Goal: Task Accomplishment & Management: Use online tool/utility

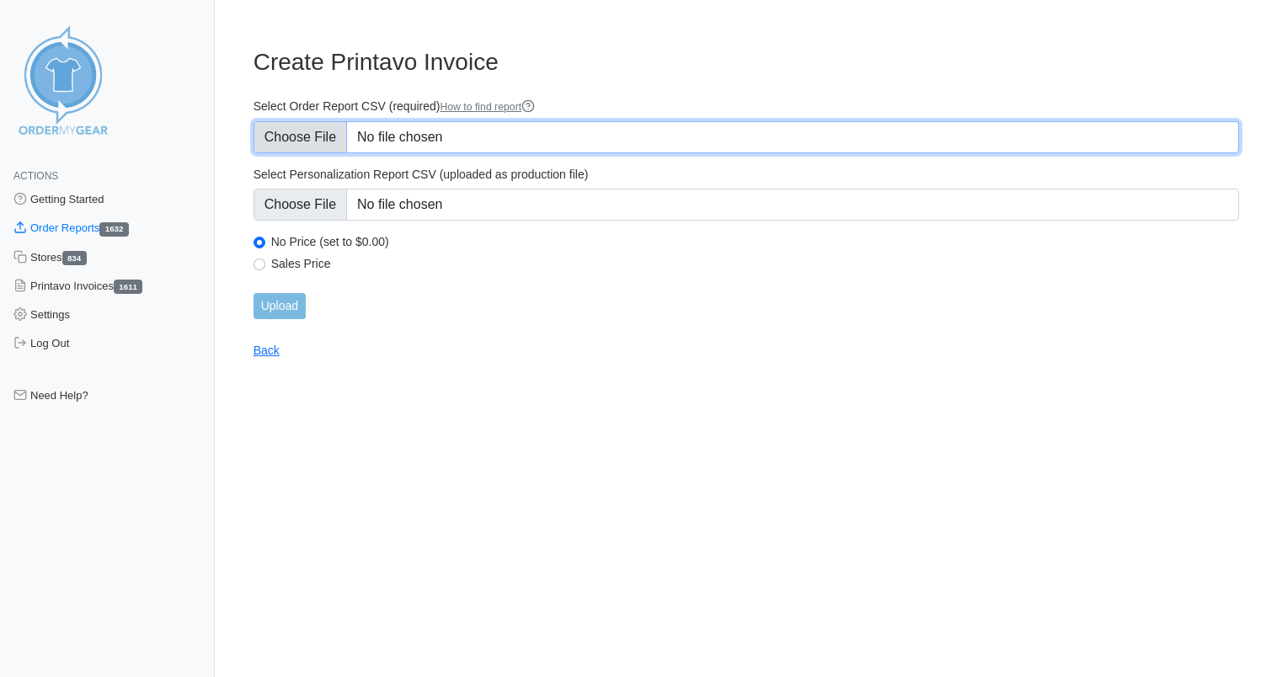
click at [387, 136] on input "Select Order Report CSV (required) How to find report" at bounding box center [745, 137] width 985 height 32
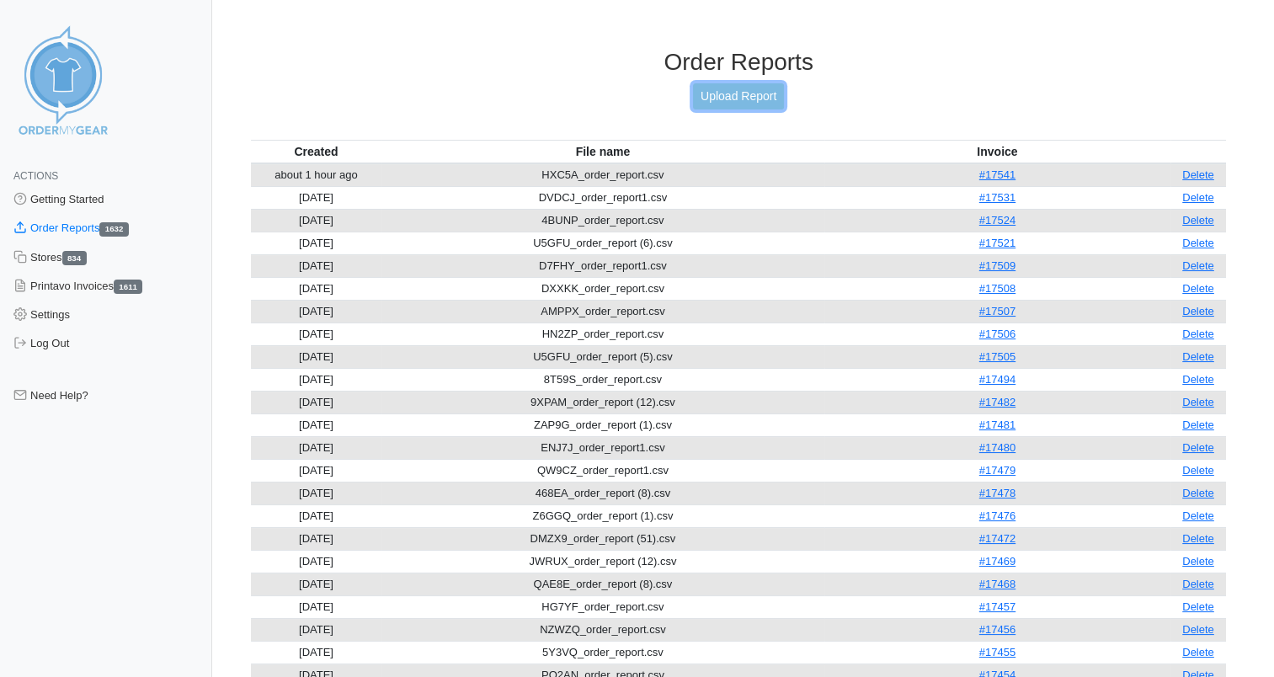
click at [739, 91] on link "Upload Report" at bounding box center [738, 96] width 91 height 26
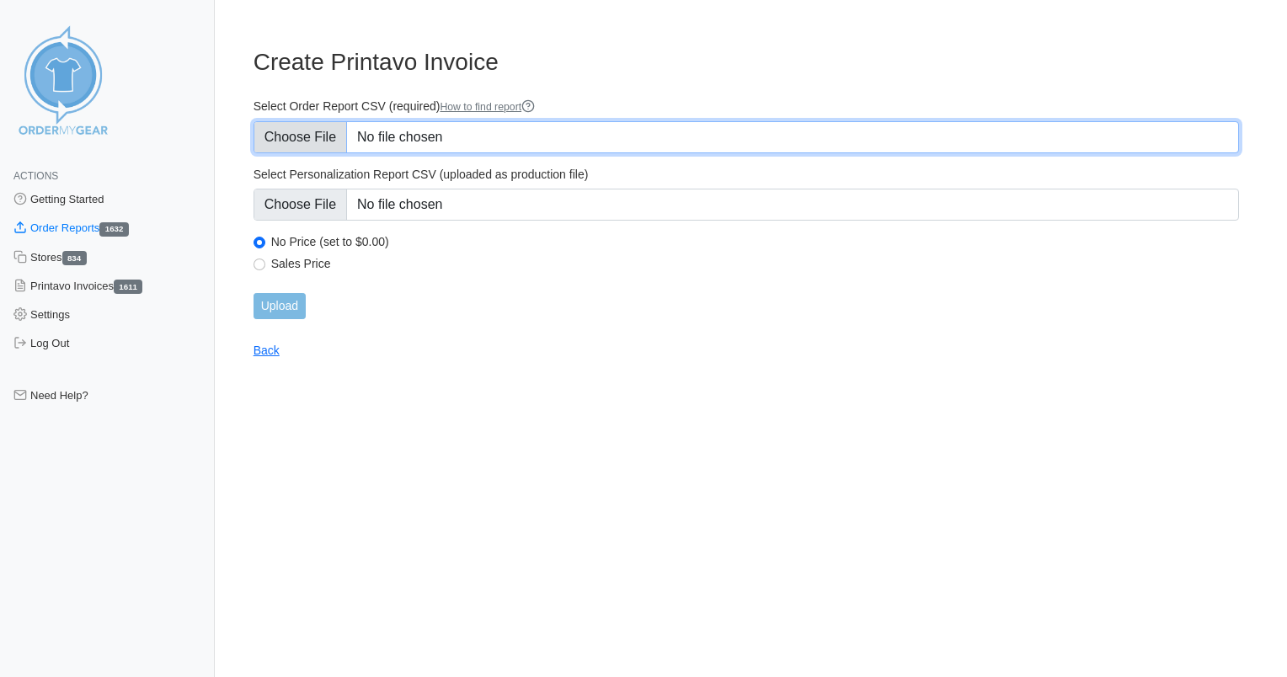
click at [440, 144] on input "Select Order Report CSV (required) How to find report" at bounding box center [745, 137] width 985 height 32
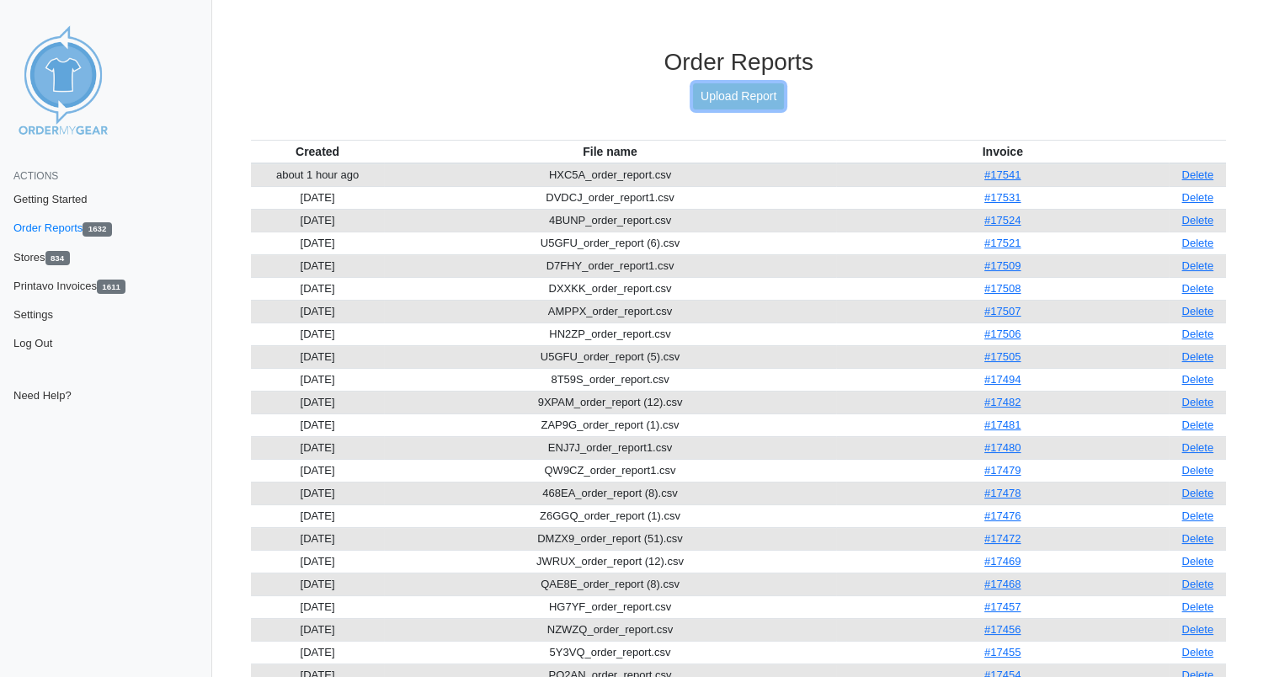
click at [737, 103] on link "Upload Report" at bounding box center [738, 96] width 91 height 26
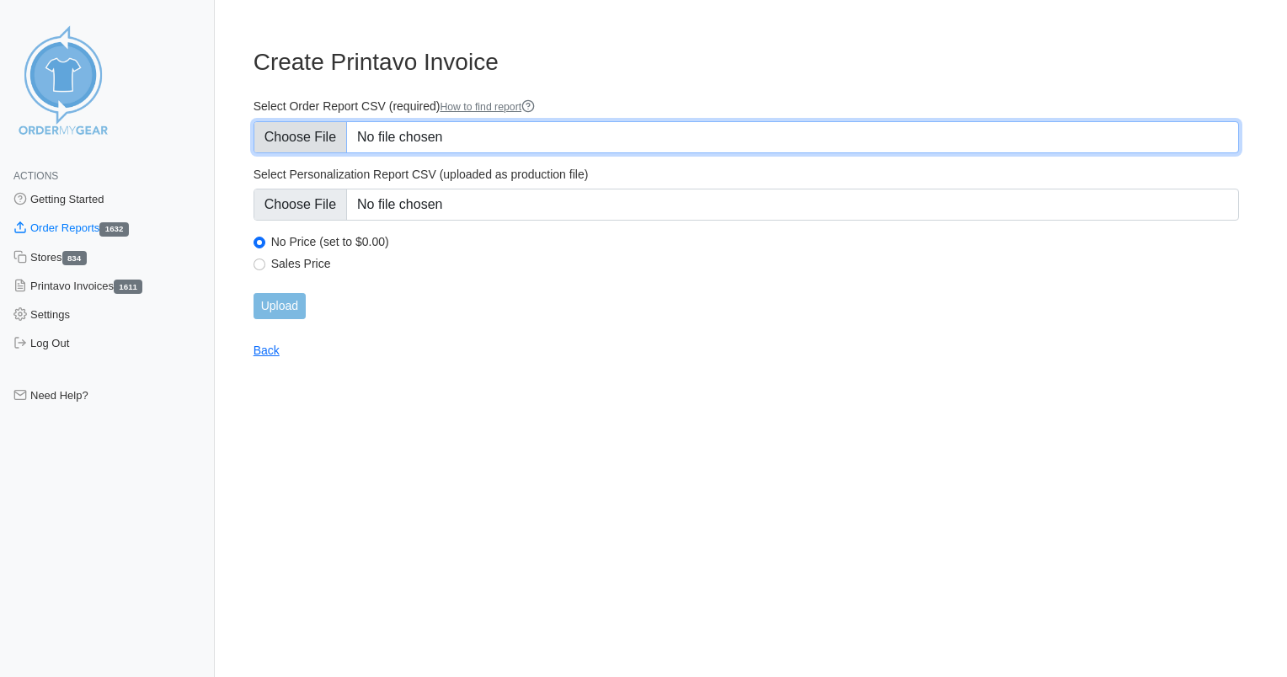
click at [451, 136] on input "Select Order Report CSV (required) How to find report" at bounding box center [745, 137] width 985 height 32
type input "C:\fakepath\4BUNP_order_report (1).csv"
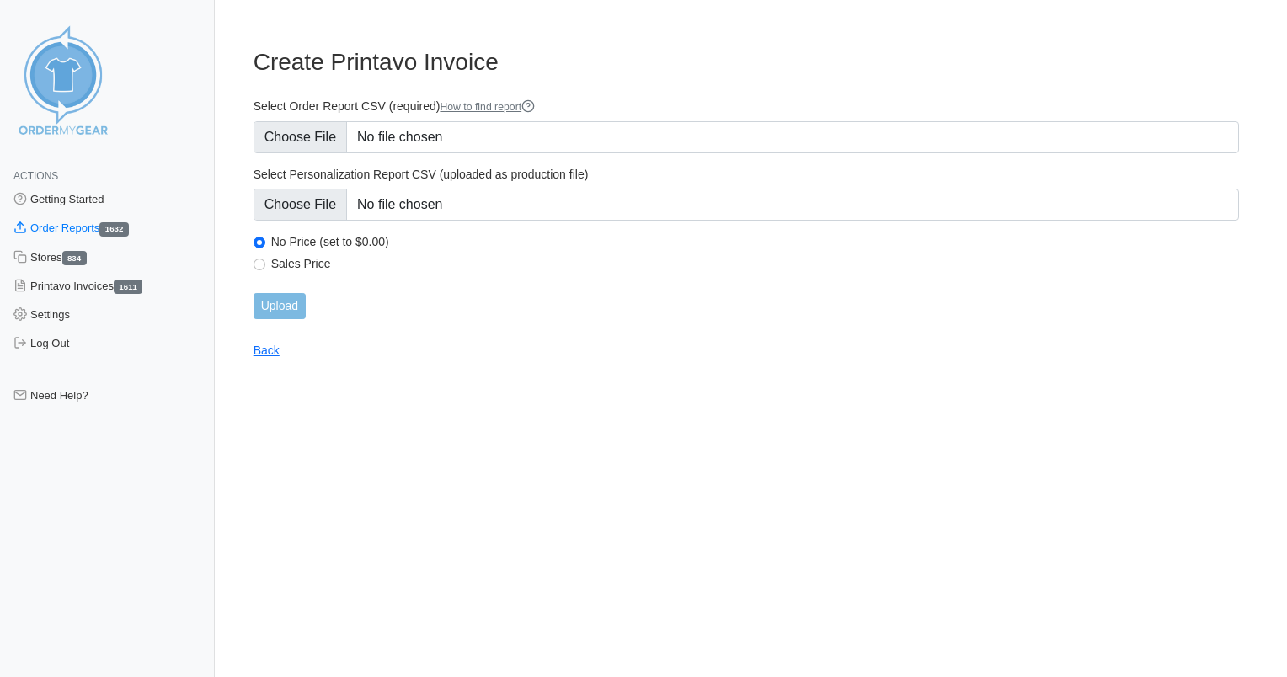
click at [317, 263] on label "Sales Price" at bounding box center [754, 263] width 967 height 15
click at [265, 263] on input "Sales Price" at bounding box center [259, 264] width 12 height 12
radio input "true"
drag, startPoint x: 275, startPoint y: 301, endPoint x: 305, endPoint y: 300, distance: 29.5
click at [274, 301] on input "Upload" at bounding box center [279, 306] width 52 height 26
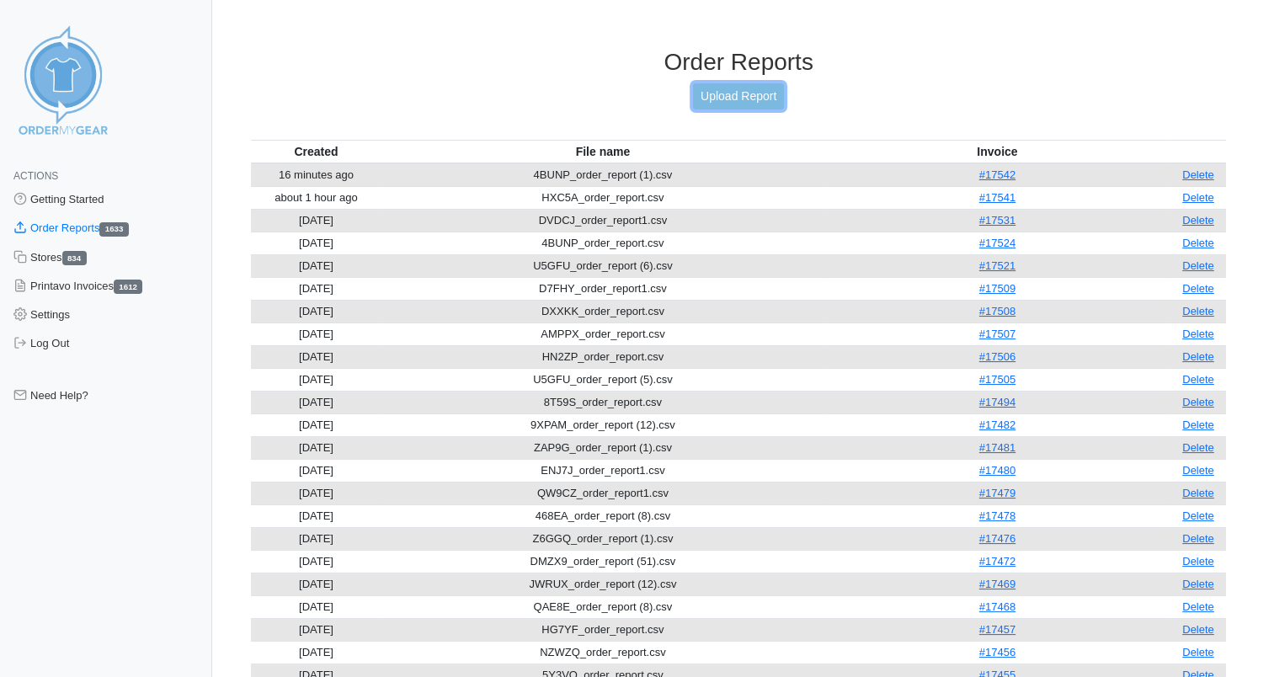
click at [735, 95] on link "Upload Report" at bounding box center [738, 96] width 91 height 26
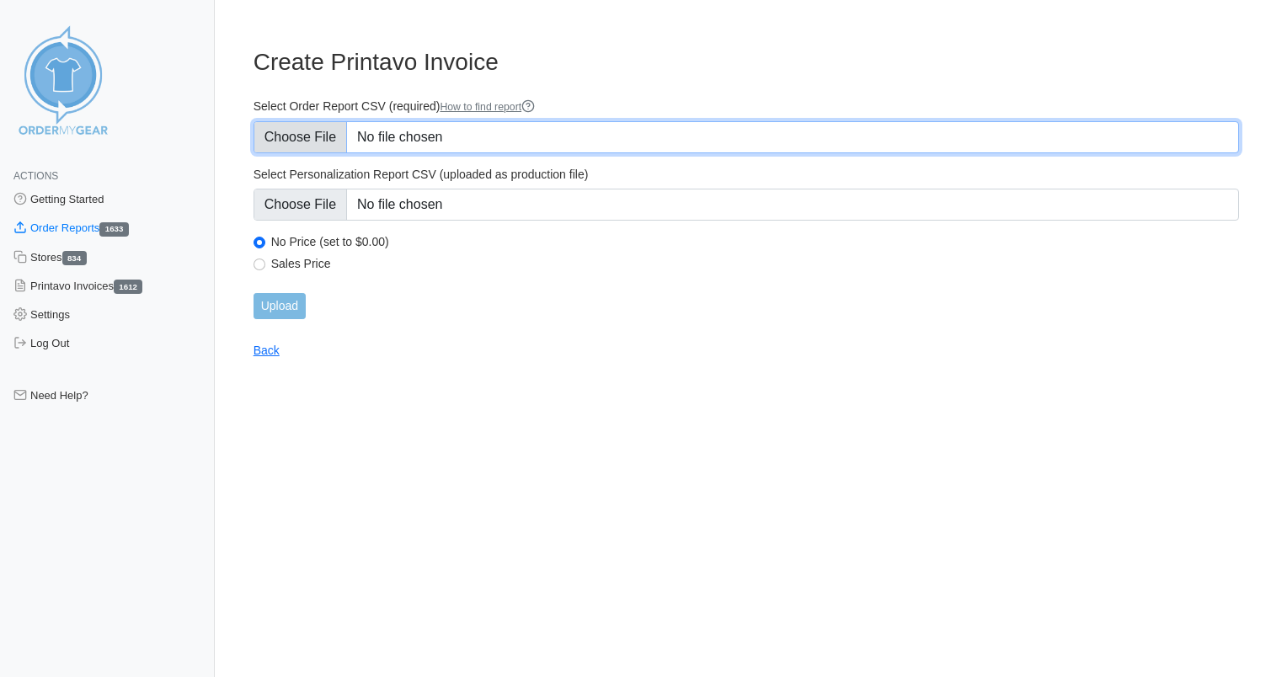
click at [426, 141] on input "Select Order Report CSV (required) How to find report" at bounding box center [745, 137] width 985 height 32
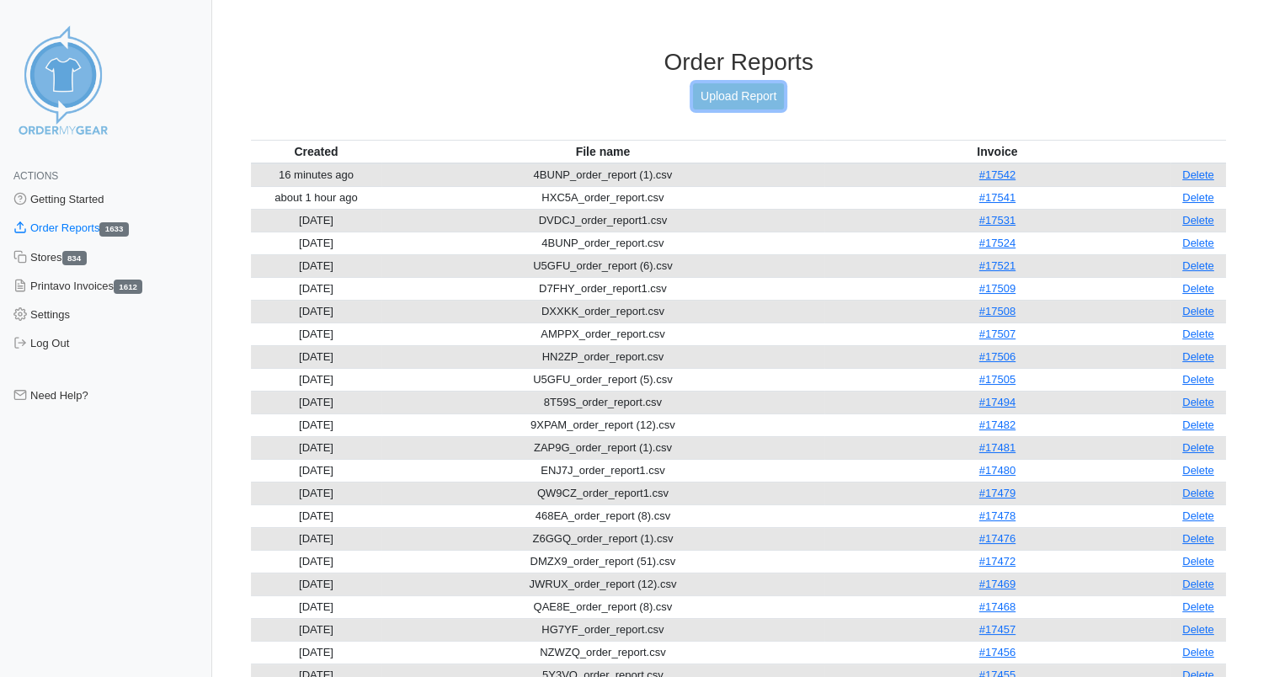
click at [752, 89] on link "Upload Report" at bounding box center [738, 96] width 91 height 26
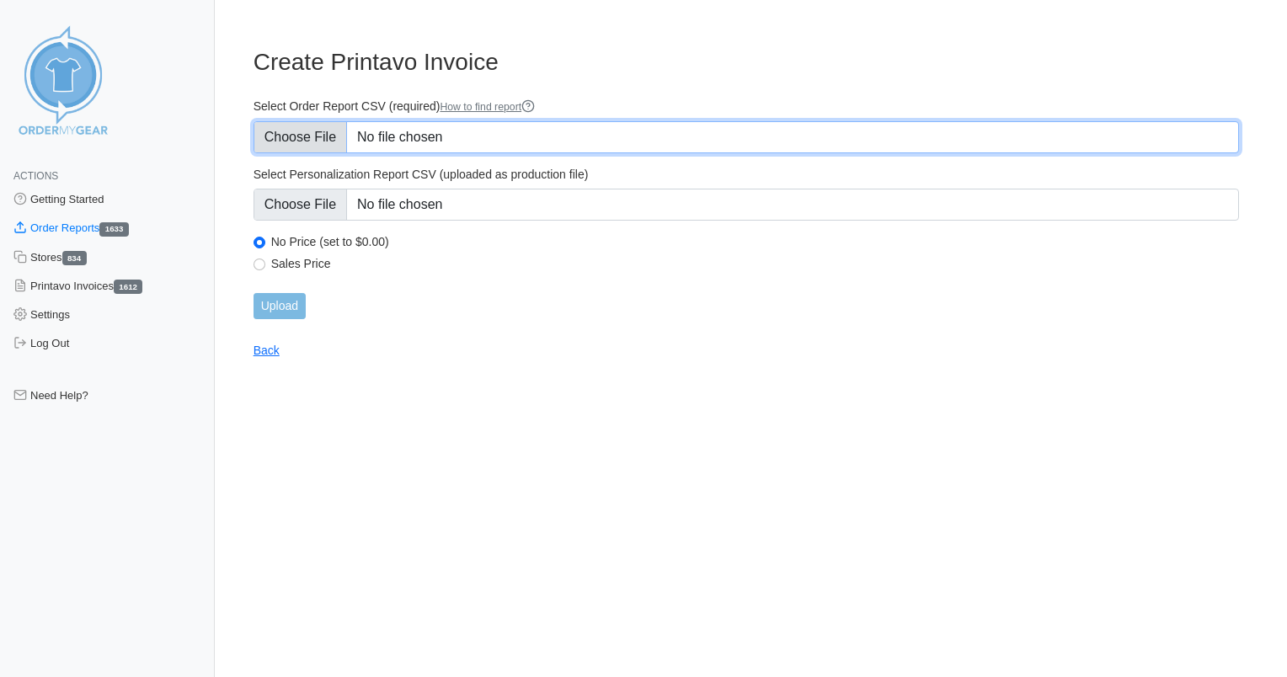
click at [413, 141] on input "Select Order Report CSV (required) How to find report" at bounding box center [745, 137] width 985 height 32
type input "C:\fakepath\KG3AD_order_report (1).csv"
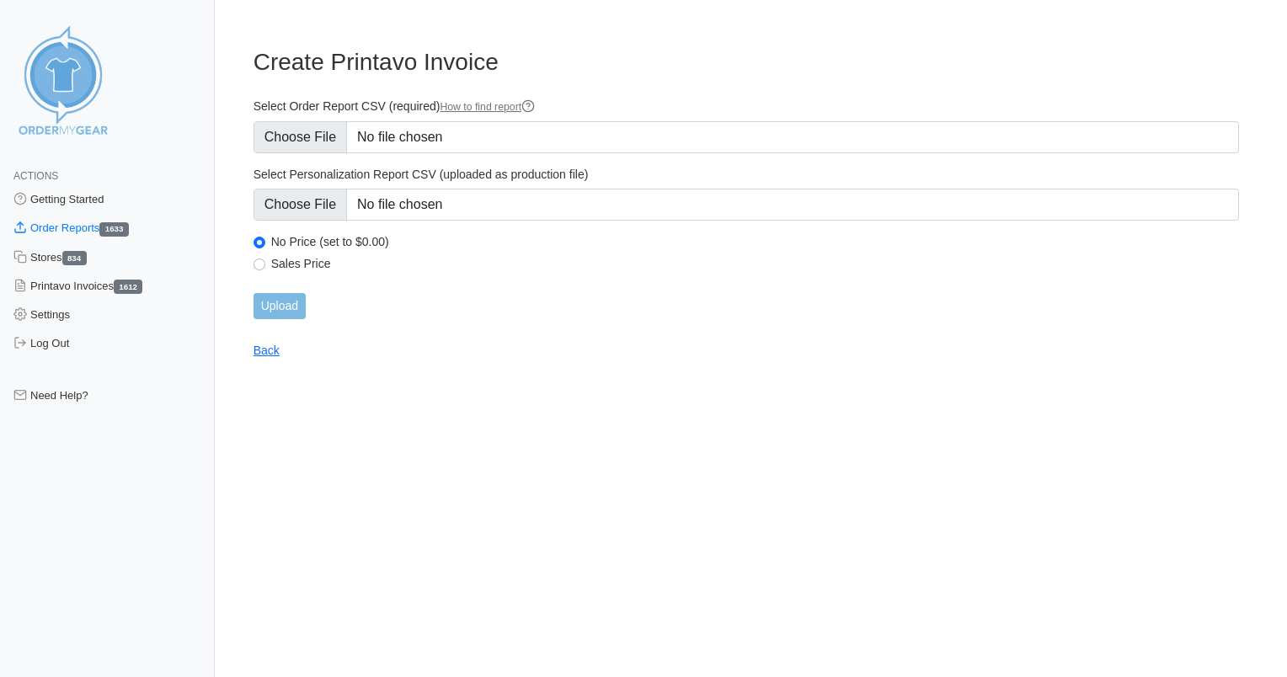
click at [300, 266] on label "Sales Price" at bounding box center [754, 263] width 967 height 15
click at [265, 266] on input "Sales Price" at bounding box center [259, 264] width 12 height 12
radio input "true"
click at [294, 306] on input "Upload" at bounding box center [279, 306] width 52 height 26
